Goal: Register for event/course

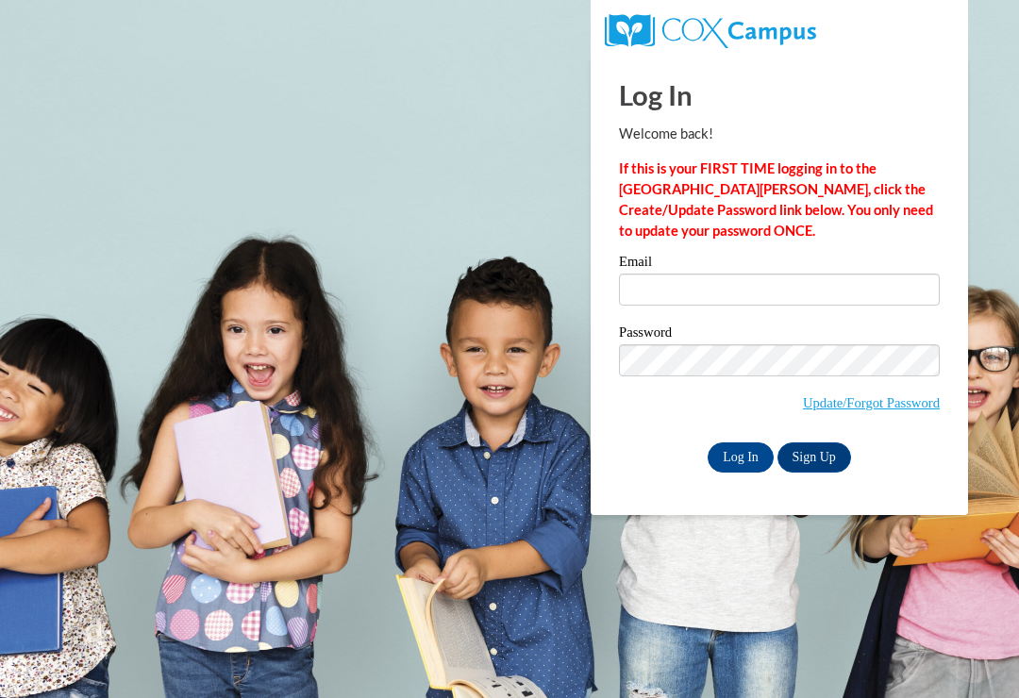
click at [736, 302] on input "Email" at bounding box center [779, 290] width 321 height 32
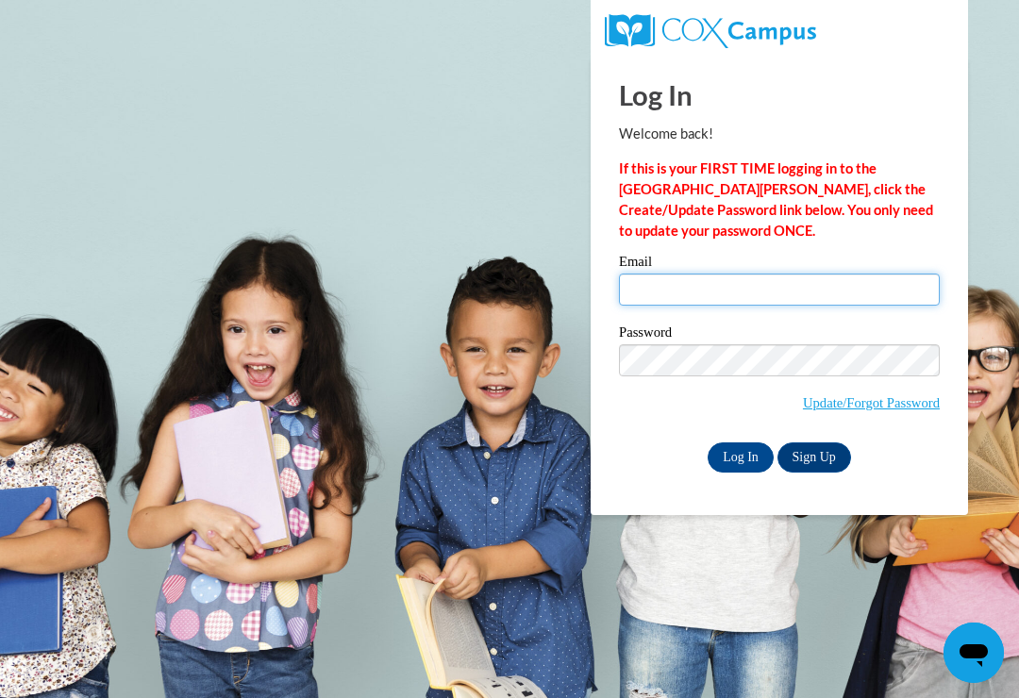
type input "emrussell2000@gmail.com"
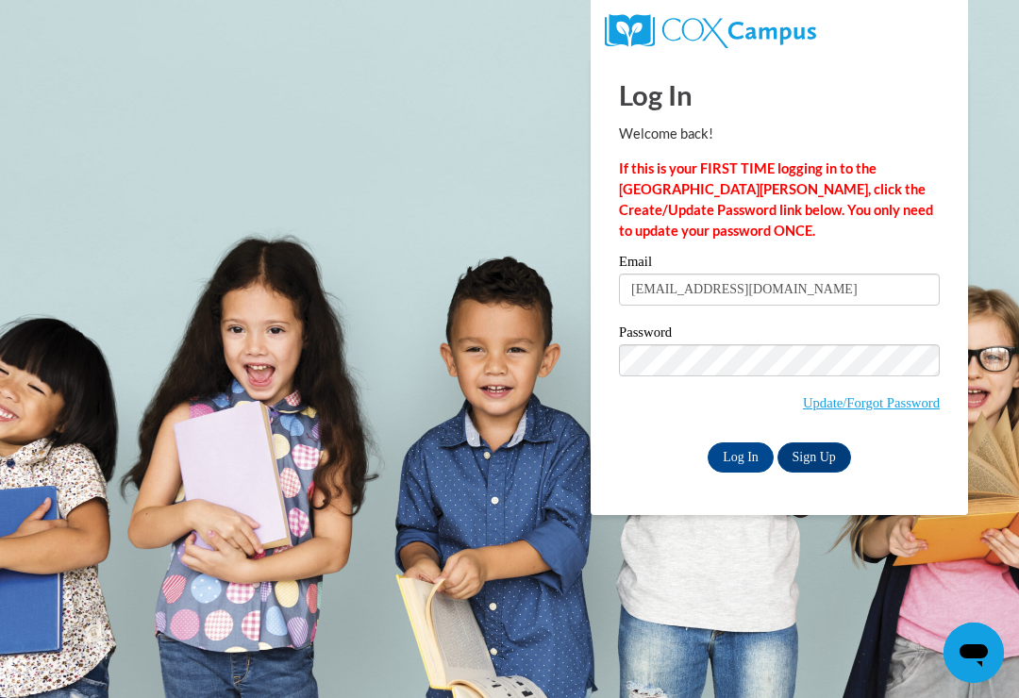
click at [740, 456] on input "Log In" at bounding box center [740, 457] width 66 height 30
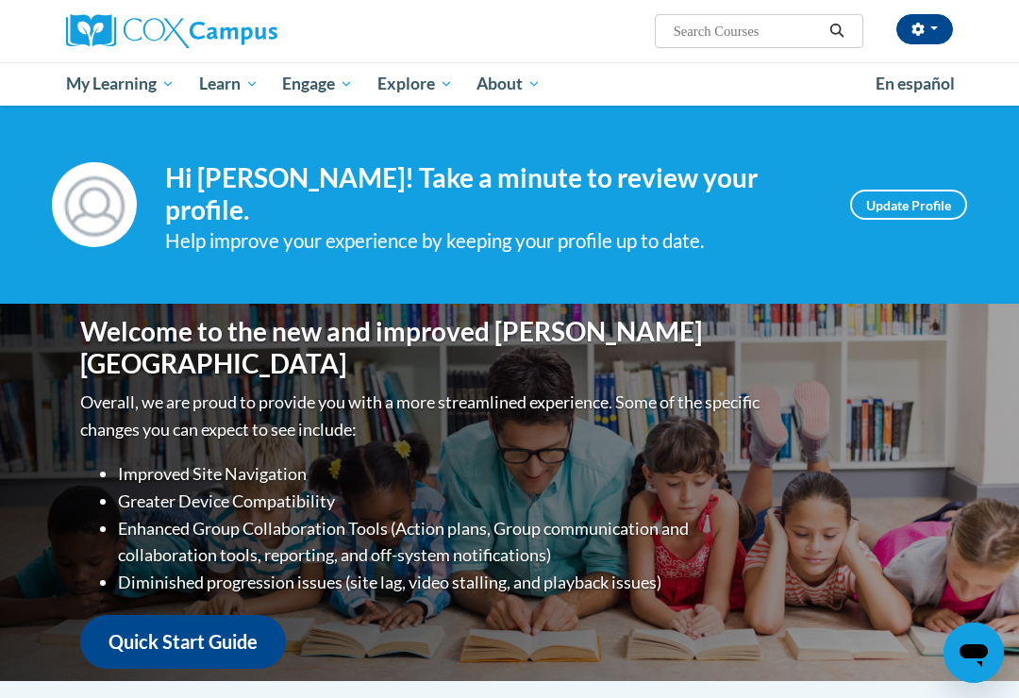
click at [0, 0] on link "Certificates" at bounding box center [0, 0] width 0 height 0
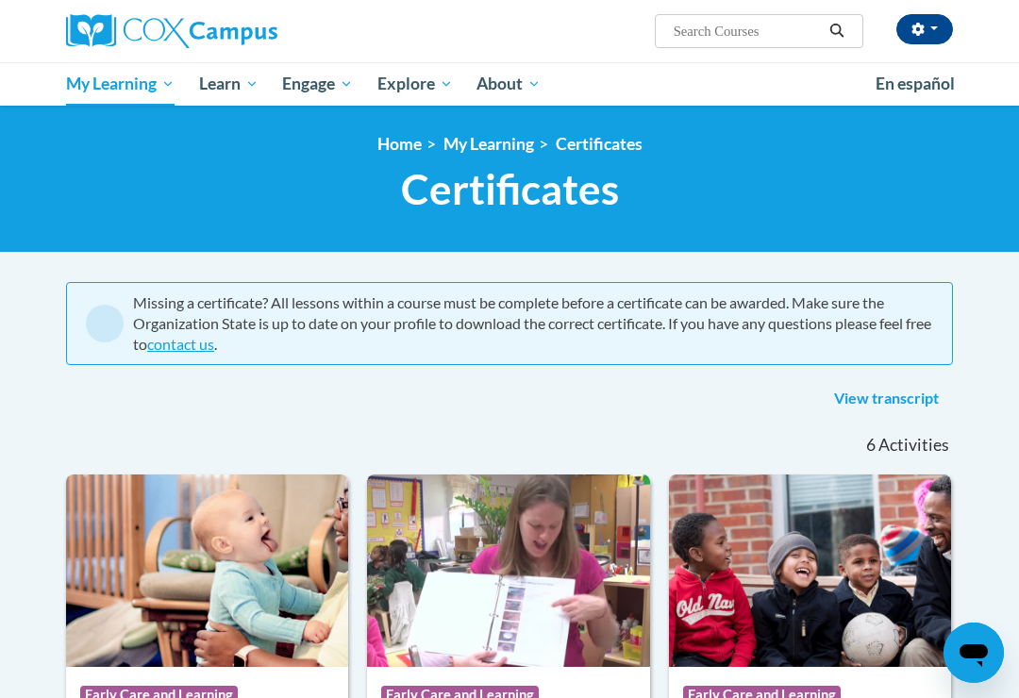
click at [778, 37] on input "Search..." at bounding box center [747, 31] width 151 height 23
type input "Power of language"
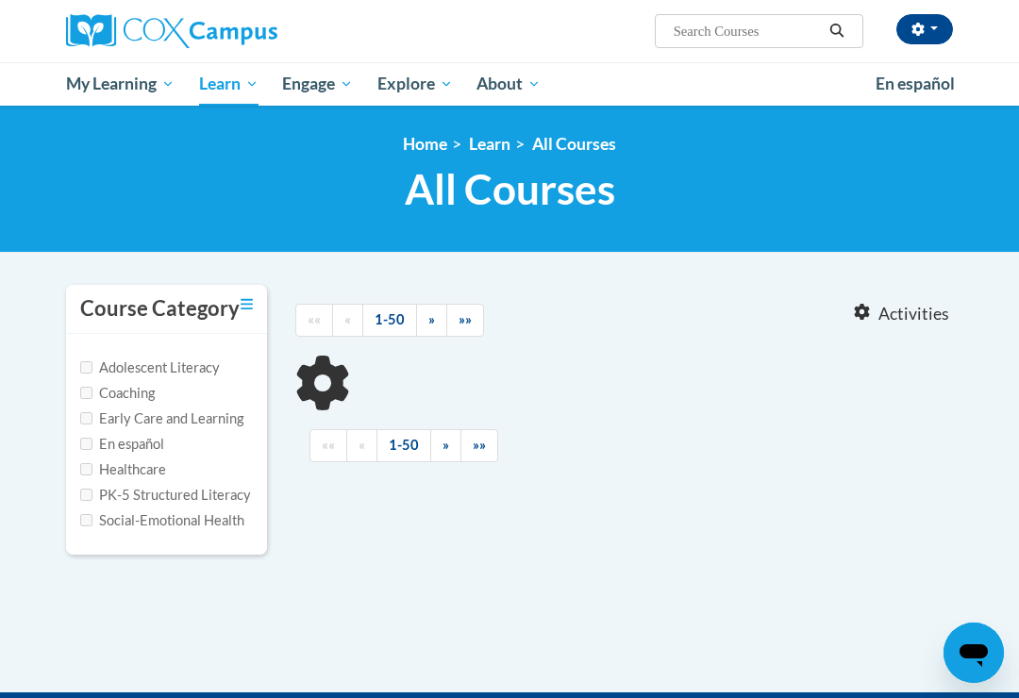
type input "Power of language"
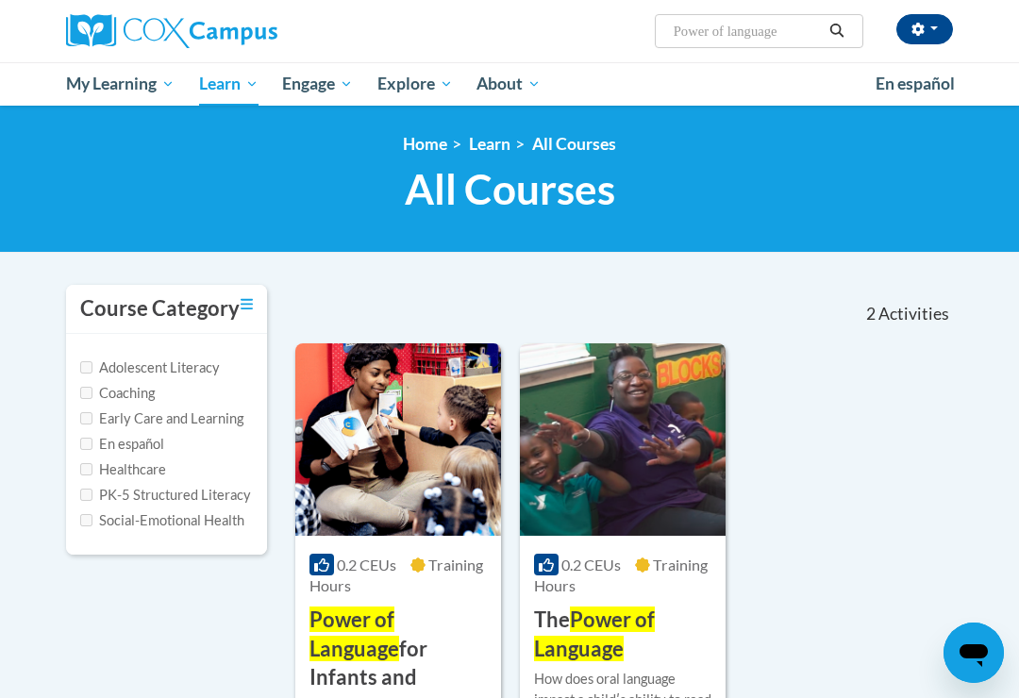
scroll to position [95, 0]
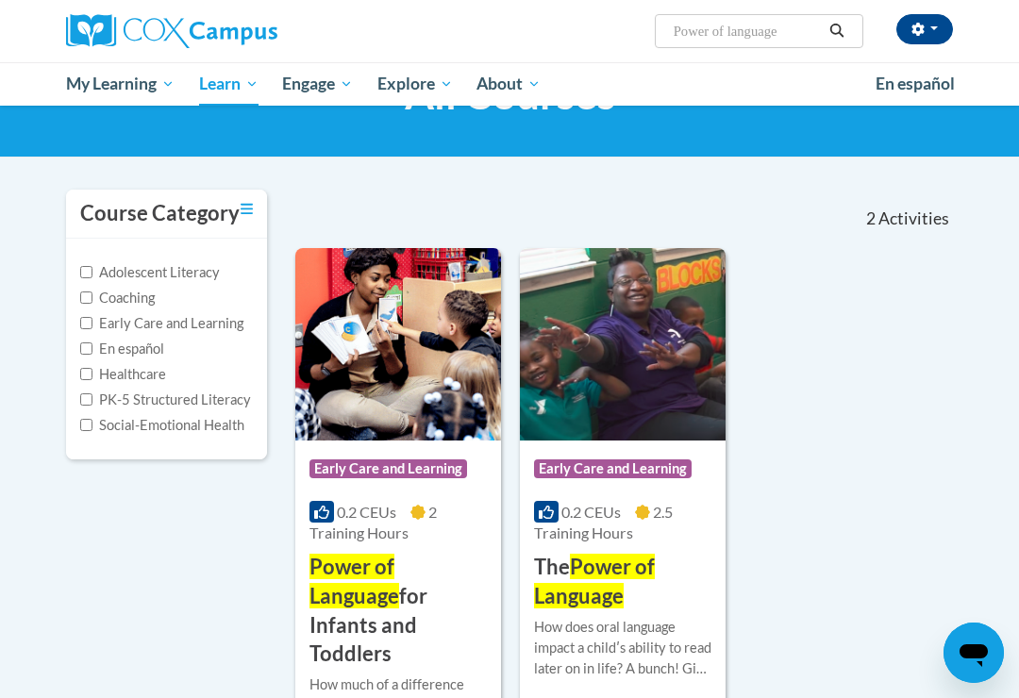
click at [399, 576] on span "Power of Language" at bounding box center [354, 581] width 90 height 55
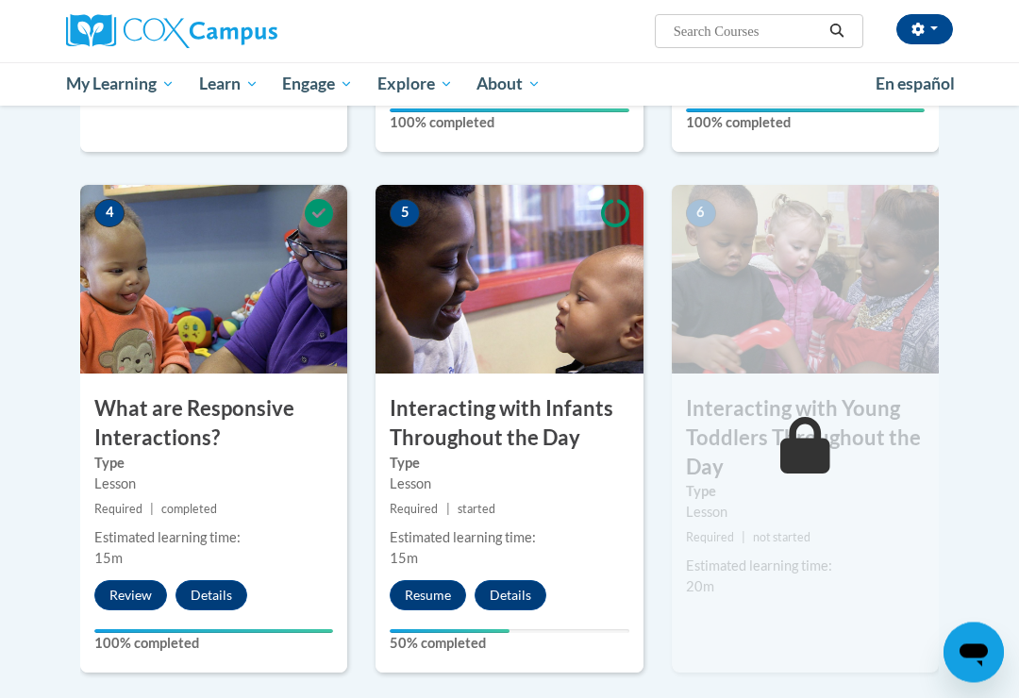
scroll to position [1050, 0]
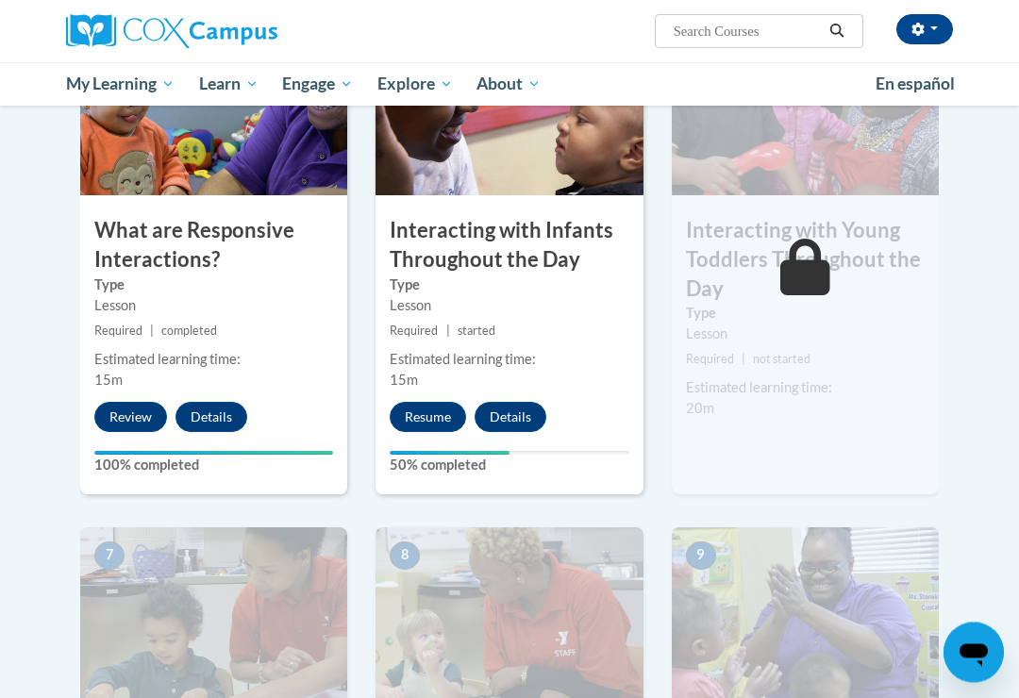
click at [437, 440] on div "5 Interacting with Infants Throughout the Day Type Lesson Required | started Es…" at bounding box center [508, 252] width 267 height 488
click at [443, 407] on button "Resume" at bounding box center [428, 418] width 76 height 30
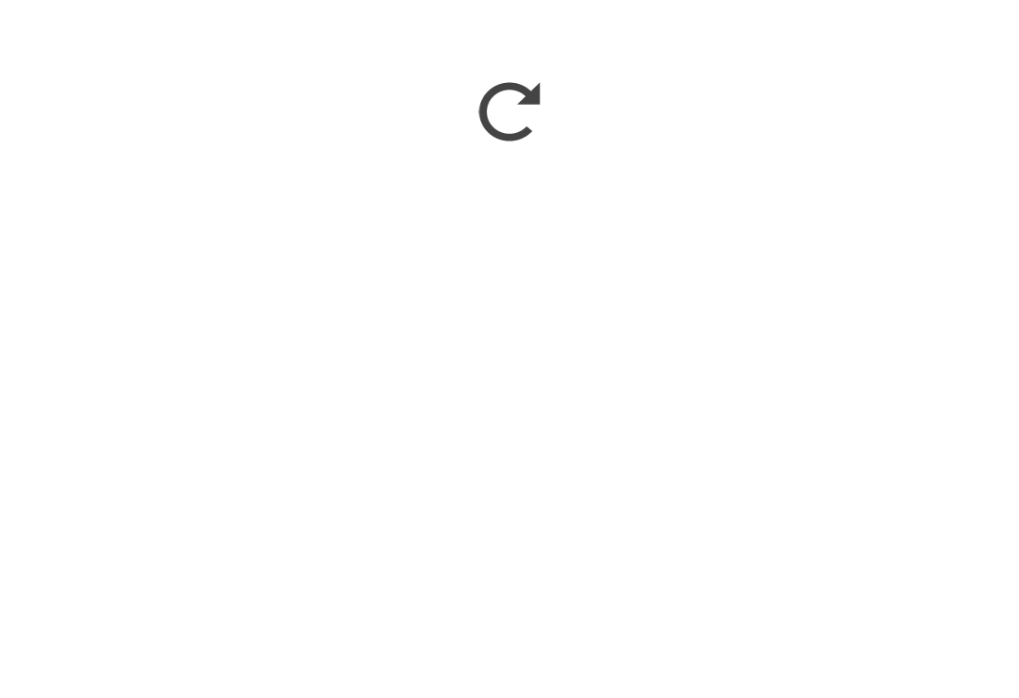
scroll to position [1518, 0]
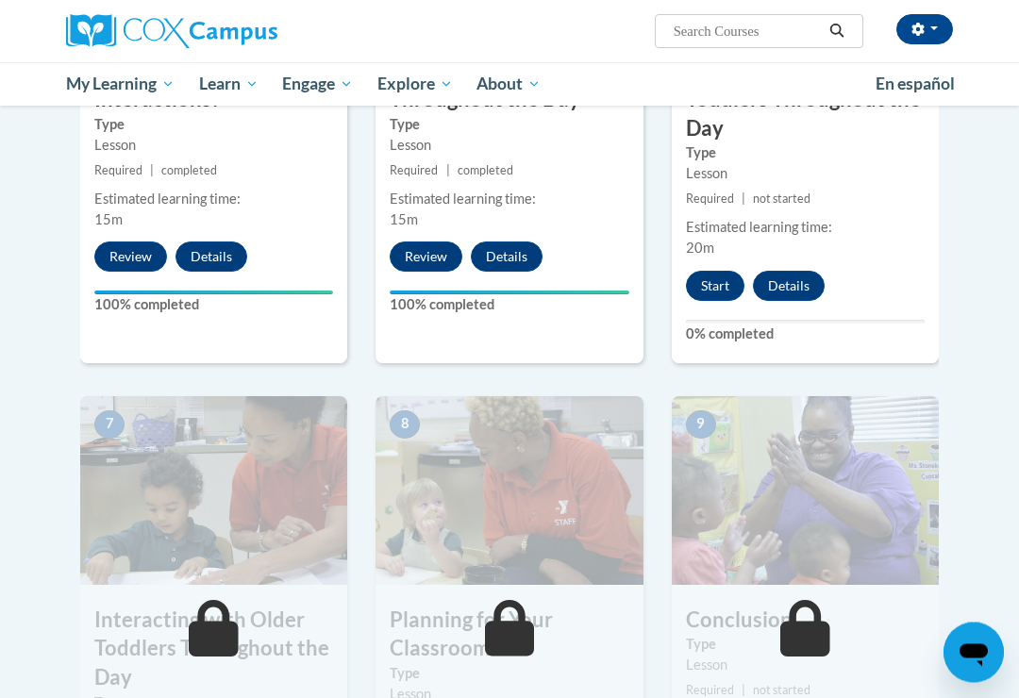
scroll to position [1210, 0]
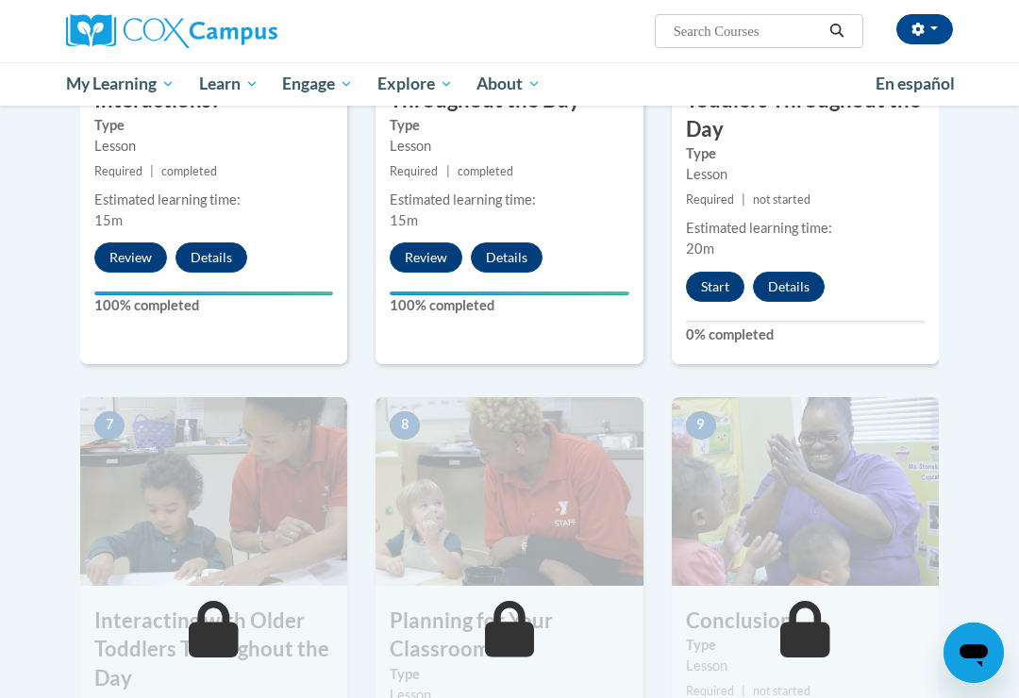
click at [707, 282] on button "Start" at bounding box center [715, 287] width 58 height 30
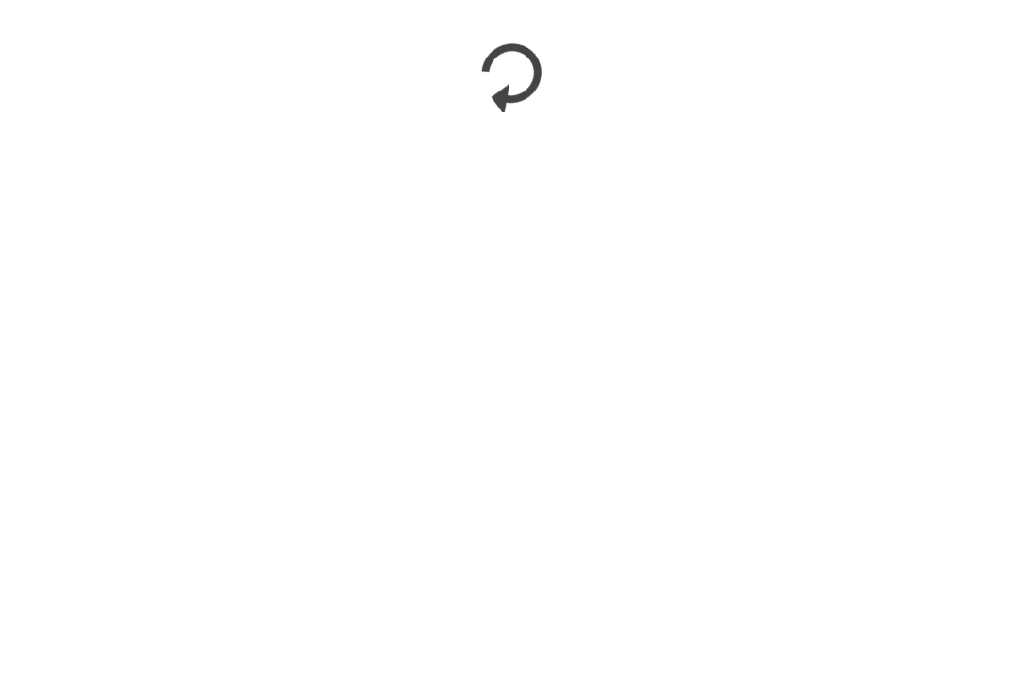
scroll to position [2249, 0]
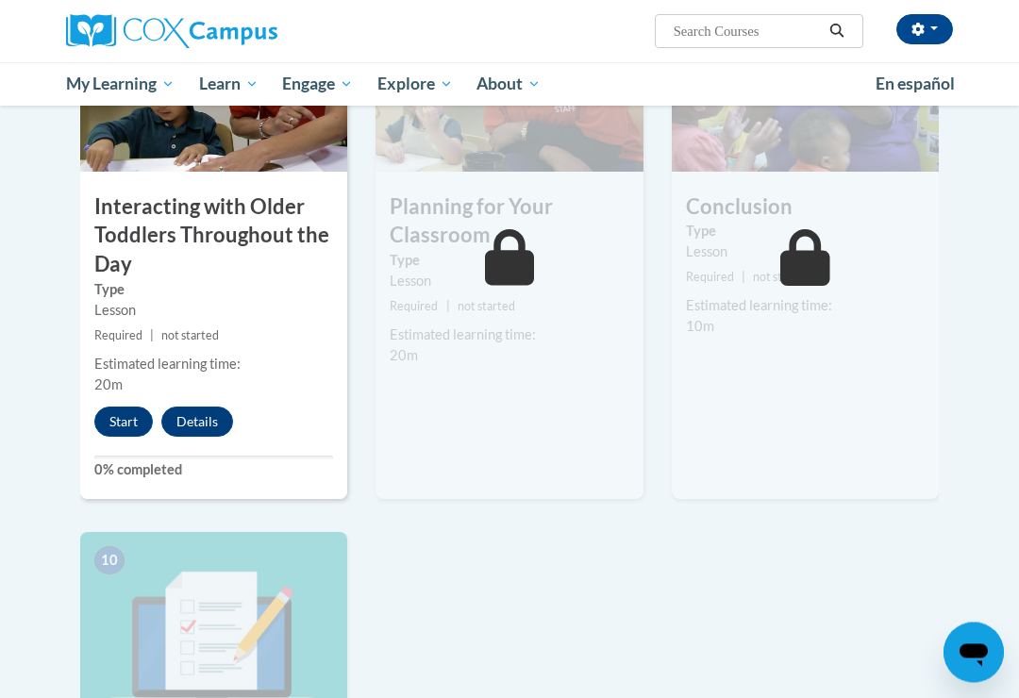
scroll to position [1622, 0]
click at [149, 420] on button "Start" at bounding box center [123, 423] width 58 height 30
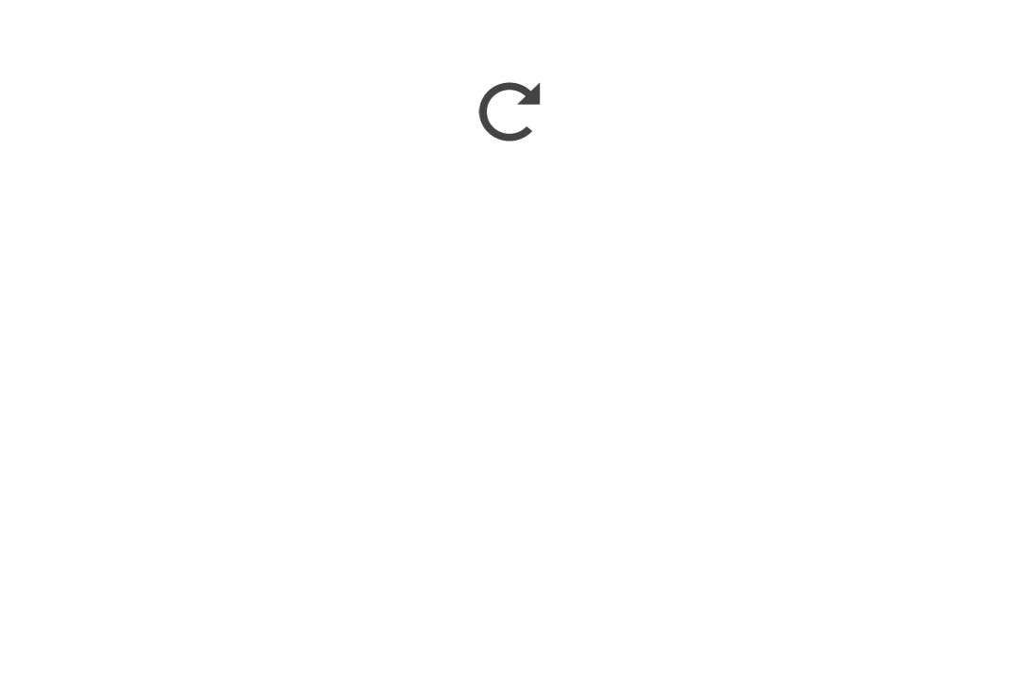
scroll to position [1911, 0]
